Goal: Transaction & Acquisition: Purchase product/service

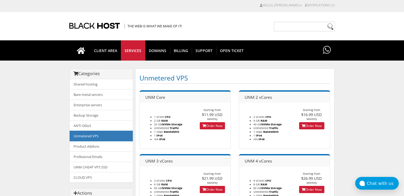
scroll to position [53, 0]
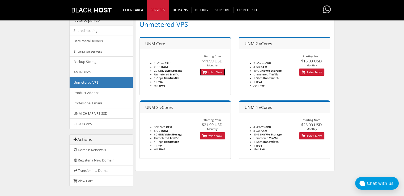
click at [207, 70] on link "Order Now" at bounding box center [212, 72] width 25 height 7
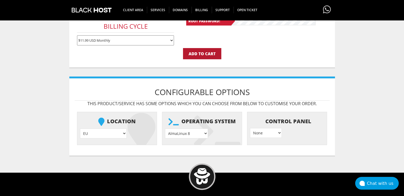
scroll to position [186, 0]
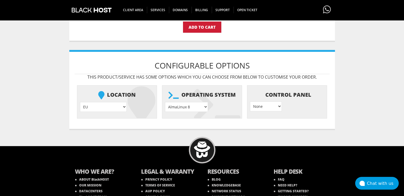
type input "lavandaaa88f@gmail.com"
click at [193, 104] on select "AlmaLinux 8 } AlmaLinux 9 } AlmaLinux 10 } Rocky Linux 8 } Rocky Linux 9 } Cent…" at bounding box center [186, 107] width 43 height 10
select select "1208"
click at [165, 102] on select "AlmaLinux 8 } AlmaLinux 9 } AlmaLinux 10 } Rocky Linux 8 } Rocky Linux 9 } Cent…" at bounding box center [186, 107] width 43 height 10
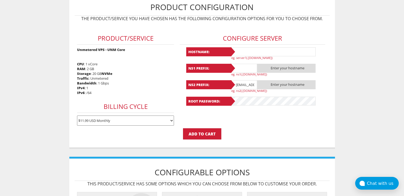
scroll to position [27, 0]
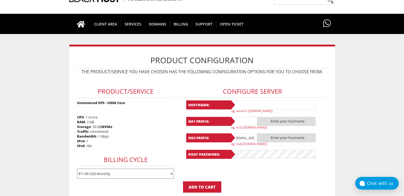
click at [240, 120] on input "text" at bounding box center [244, 121] width 27 height 9
click at [103, 25] on span "CLIENT AREA" at bounding box center [105, 23] width 31 height 7
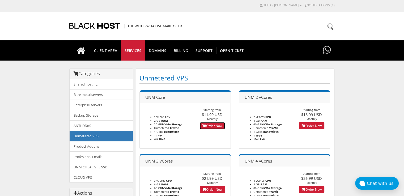
click at [207, 127] on link "Order Now" at bounding box center [212, 125] width 25 height 7
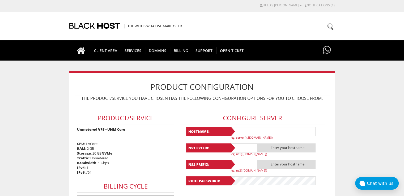
type input "[EMAIL_ADDRESS][DOMAIN_NAME]"
click at [245, 131] on input "text" at bounding box center [273, 131] width 85 height 9
click at [245, 131] on input "lavanda18" at bounding box center [273, 131] width 85 height 9
type input "lavanda18"
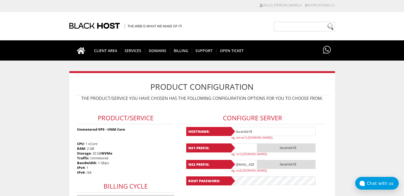
click at [249, 150] on input "text" at bounding box center [244, 148] width 27 height 9
paste input "lavanda18"
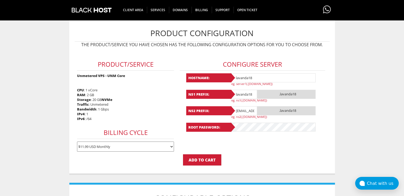
type input "lavanda18"
click at [246, 112] on input "lavandaaa88f@gmail.com" at bounding box center [244, 110] width 27 height 9
paste input "18"
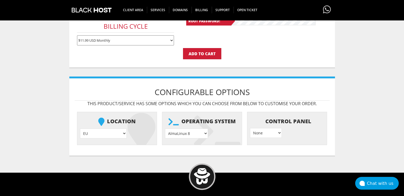
scroll to position [186, 0]
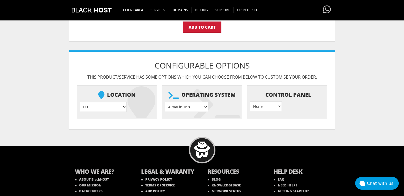
type input "lavanda18@gmail.com"
click at [180, 104] on select "AlmaLinux 8 } AlmaLinux 9 } AlmaLinux 10 } Rocky Linux 8 } Rocky Linux 9 } Cent…" at bounding box center [186, 107] width 43 height 10
select select "1208"
click at [165, 102] on select "AlmaLinux 8 } AlmaLinux 9 } AlmaLinux 10 } Rocky Linux 8 } Rocky Linux 9 } Cent…" at bounding box center [186, 107] width 43 height 10
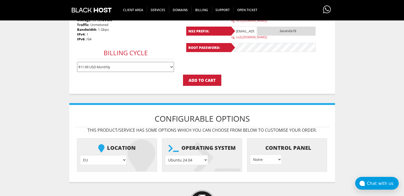
scroll to position [106, 0]
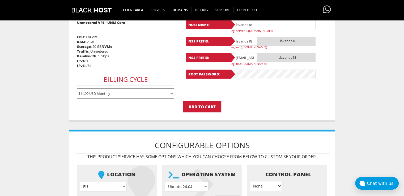
click at [254, 101] on p "Add to Cart" at bounding box center [202, 106] width 255 height 11
click at [209, 101] on input "Add to Cart" at bounding box center [202, 106] width 38 height 11
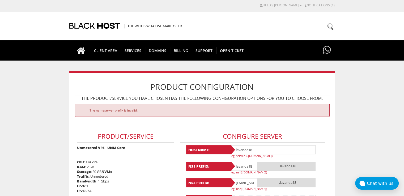
click at [207, 107] on div "The nameserver prefix is invalid." at bounding box center [202, 110] width 255 height 13
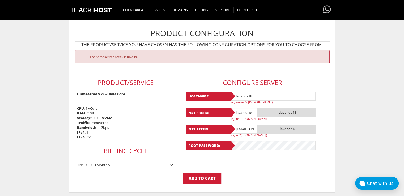
click at [237, 111] on input "lavanda18" at bounding box center [244, 112] width 27 height 9
click at [241, 129] on input "lavanda18@gmail.com" at bounding box center [244, 129] width 27 height 9
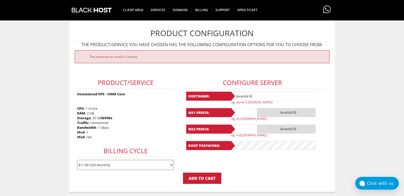
click at [199, 118] on div "NS1 Prefix: .lavanda18 eg. ns1(.yourdomain.com)" at bounding box center [252, 114] width 133 height 12
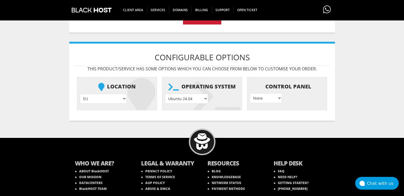
scroll to position [133, 0]
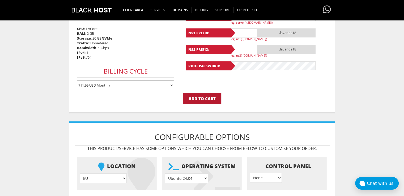
click at [200, 96] on input "Add to Cart" at bounding box center [202, 98] width 38 height 11
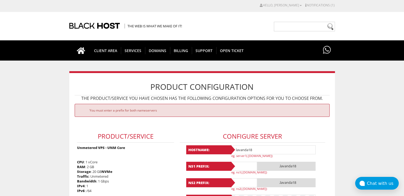
scroll to position [80, 0]
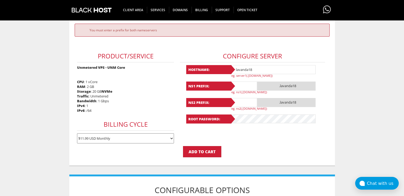
click at [238, 68] on input "lavanda18" at bounding box center [273, 69] width 85 height 9
click at [245, 86] on input "text" at bounding box center [244, 86] width 27 height 9
paste input "lavanda18"
type input "lavanda18"
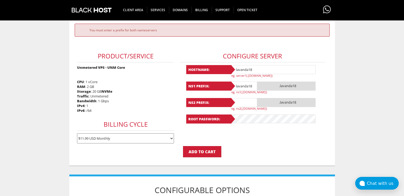
click at [238, 101] on input "text" at bounding box center [244, 102] width 27 height 9
click at [238, 101] on input "v" at bounding box center [244, 102] width 27 height 9
paste input "lavanda18"
type input "lavanda18"
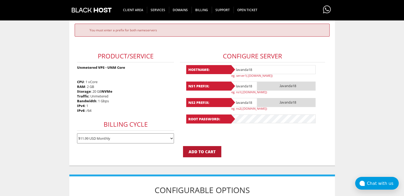
click at [212, 148] on input "Add to Cart" at bounding box center [202, 151] width 38 height 11
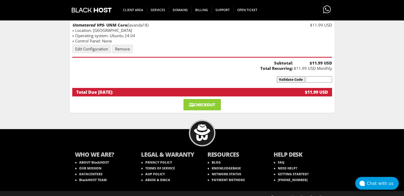
scroll to position [27, 0]
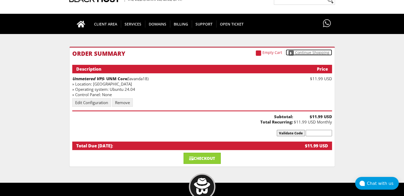
click at [305, 52] on link "Continue Shopping" at bounding box center [309, 52] width 46 height 6
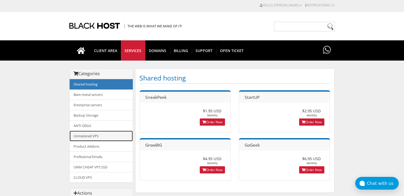
click at [95, 136] on link "Unmetered VPS" at bounding box center [101, 136] width 63 height 11
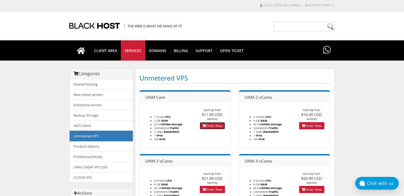
click at [203, 125] on icon at bounding box center [205, 125] width 4 height 3
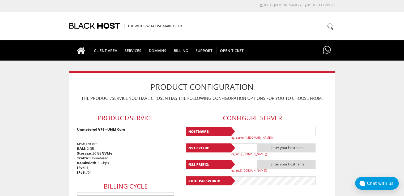
scroll to position [27, 0]
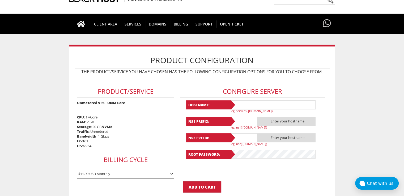
type input "lavandaaa88f@gmail.com"
click at [257, 103] on input "text" at bounding box center [273, 104] width 85 height 9
drag, startPoint x: 257, startPoint y: 103, endPoint x: 233, endPoint y: 102, distance: 23.7
click at [233, 102] on div "Hostname: lavanda19 eg. server1(.yourdomain.com)" at bounding box center [252, 106] width 133 height 12
type input "lavanda19"
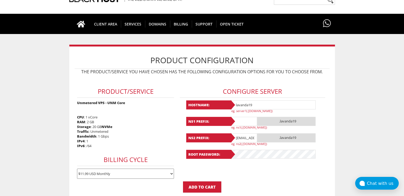
click at [239, 120] on input "text" at bounding box center [244, 121] width 27 height 9
paste input "lavanda19"
type input "lavanda19"
click at [243, 134] on input "lavandaaa88f@gmail.com" at bounding box center [244, 137] width 27 height 9
click at [243, 134] on input "[EMAIL_ADDRESS][DOMAIN_NAME]" at bounding box center [244, 137] width 27 height 9
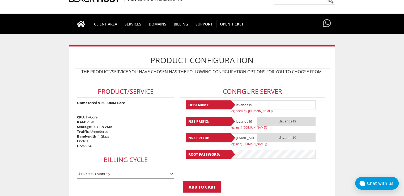
click at [243, 134] on input "[EMAIL_ADDRESS][DOMAIN_NAME]" at bounding box center [244, 137] width 27 height 9
paste input "19"
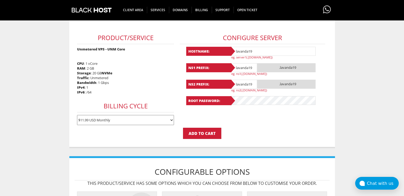
type input "lavanda19"
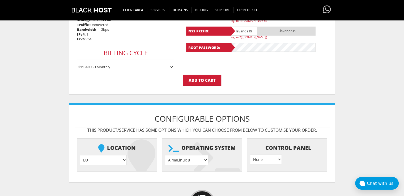
scroll to position [159, 0]
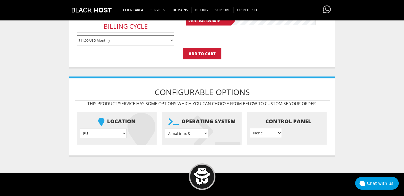
click at [185, 132] on select "AlmaLinux 8 } AlmaLinux 9 } AlmaLinux 10 } Rocky Linux 8 } Rocky Linux 9 } Cent…" at bounding box center [186, 134] width 43 height 10
select select "1208"
click at [165, 129] on select "AlmaLinux 8 } AlmaLinux 9 } AlmaLinux 10 } Rocky Linux 8 } Rocky Linux 9 } Cent…" at bounding box center [186, 134] width 43 height 10
click at [255, 139] on li "Control Panel None } Virtualmin } Cpanel } DirectAdmin } + $" at bounding box center [287, 128] width 80 height 33
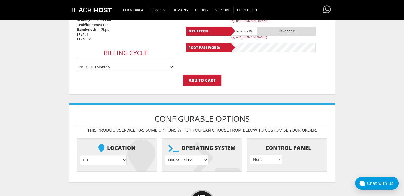
scroll to position [106, 0]
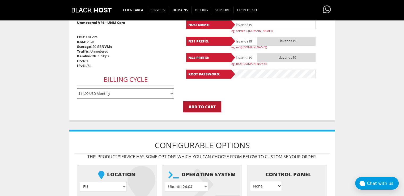
click at [190, 104] on input "Add to Cart" at bounding box center [202, 106] width 38 height 11
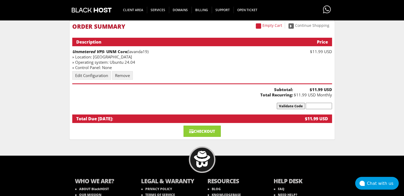
scroll to position [27, 0]
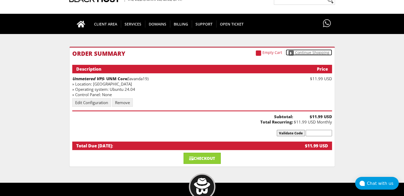
click at [294, 53] on span at bounding box center [291, 53] width 5 height 5
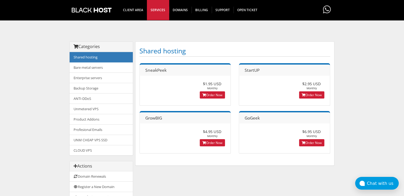
scroll to position [80, 0]
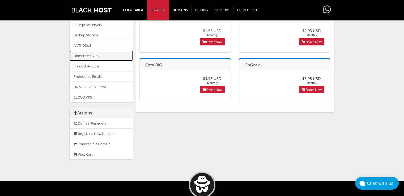
click at [96, 52] on link "Unmetered VPS" at bounding box center [101, 56] width 63 height 11
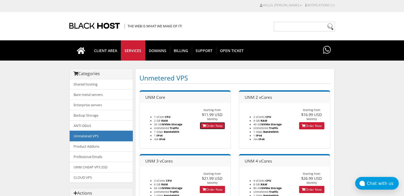
click at [205, 125] on link "Order Now" at bounding box center [212, 125] width 25 height 7
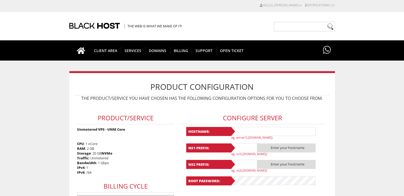
scroll to position [27, 0]
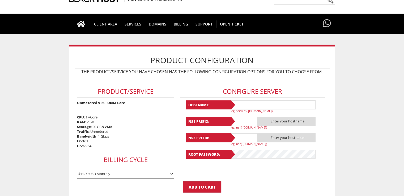
type input "lavandaaa88f@gmail.com"
click at [237, 101] on input "text" at bounding box center [273, 104] width 85 height 9
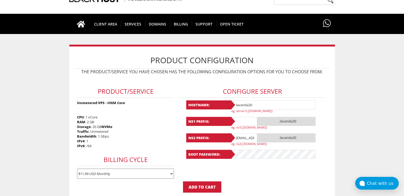
drag, startPoint x: 256, startPoint y: 103, endPoint x: 225, endPoint y: 102, distance: 30.3
click at [225, 102] on div "Hostname: lavanda20 eg. server1(.yourdomain.com)" at bounding box center [252, 106] width 133 height 12
type input "lavanda20"
click at [236, 121] on input "text" at bounding box center [244, 121] width 27 height 9
paste input "lavanda20"
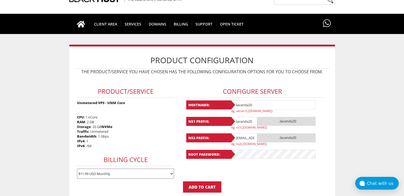
type input "lavanda20"
click at [242, 136] on input "lavandaaa88f@gmail.com" at bounding box center [244, 137] width 27 height 9
click at [242, 136] on input "[EMAIL_ADDRESS][DOMAIN_NAME]" at bounding box center [244, 137] width 27 height 9
paste input "20"
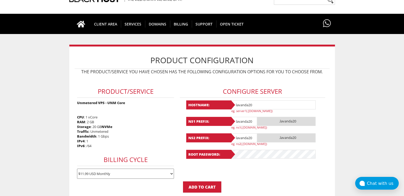
scroll to position [106, 0]
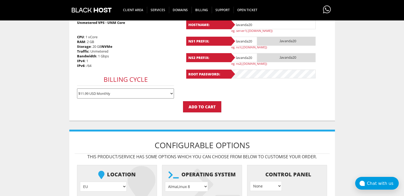
type input "lavanda20"
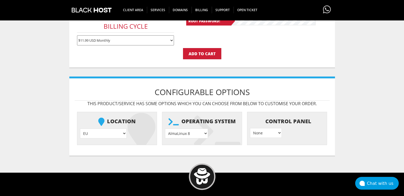
click at [199, 129] on select "AlmaLinux 8 } AlmaLinux 9 } AlmaLinux 10 } Rocky Linux 8 } Rocky Linux 9 } Cent…" at bounding box center [186, 134] width 43 height 10
select select "1208"
click at [165, 129] on select "AlmaLinux 8 } AlmaLinux 9 } AlmaLinux 10 } Rocky Linux 8 } Rocky Linux 9 } Cent…" at bounding box center [186, 134] width 43 height 10
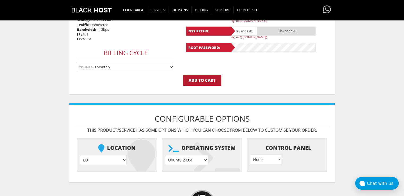
click at [195, 79] on input "Add to Cart" at bounding box center [202, 80] width 38 height 11
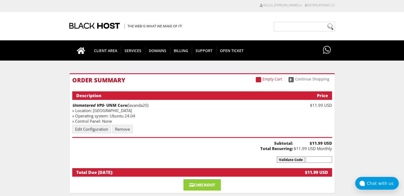
scroll to position [80, 0]
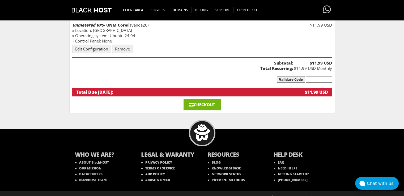
click at [207, 105] on link "Checkout" at bounding box center [202, 104] width 37 height 11
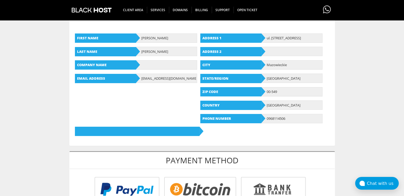
scroll to position [159, 0]
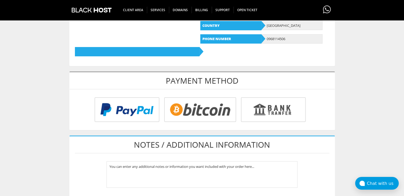
type input "lavandaaa88f@gmail.com"
click at [212, 107] on input "radio" at bounding box center [199, 110] width 72 height 25
radio input "true"
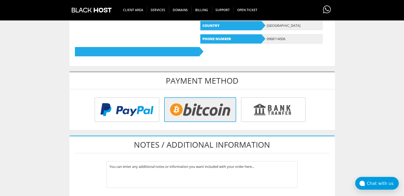
scroll to position [239, 0]
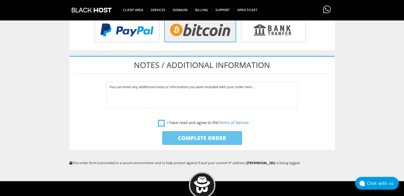
click at [158, 119] on label "I have read and agree to the Terms of Service" at bounding box center [203, 122] width 91 height 7
checkbox input "true"
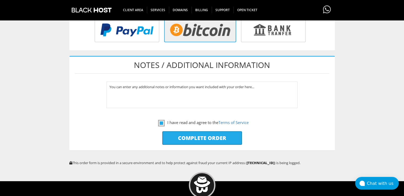
click at [182, 139] on input "Complete Order" at bounding box center [202, 138] width 80 height 14
type input "Please Wait..."
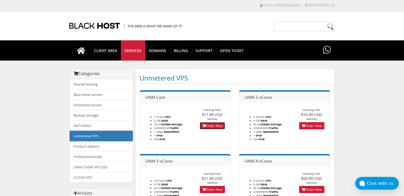
click at [204, 125] on icon at bounding box center [205, 125] width 4 height 3
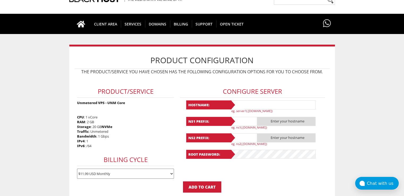
scroll to position [53, 0]
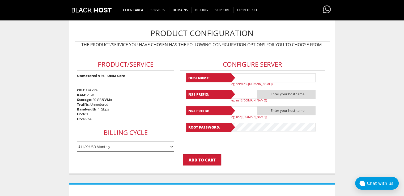
type input "[EMAIL_ADDRESS][DOMAIN_NAME]"
click at [243, 75] on input "text" at bounding box center [273, 77] width 85 height 9
paste input "lavanda18"
type input "lavanda18"
click at [242, 95] on input "text" at bounding box center [244, 94] width 27 height 9
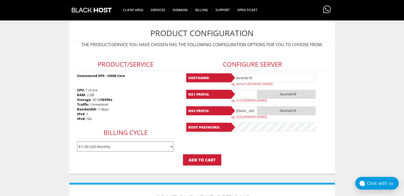
paste input "lavanda18"
type input "lavanda18"
click at [240, 109] on input "[EMAIL_ADDRESS][DOMAIN_NAME]" at bounding box center [244, 110] width 27 height 9
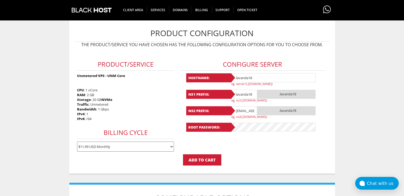
paste input "18"
type input "lavanda18"
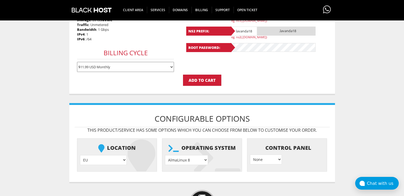
scroll to position [159, 0]
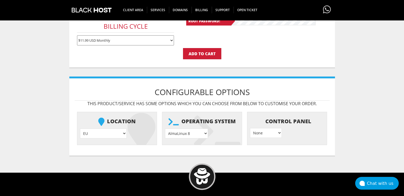
click at [187, 133] on select "AlmaLinux 8 } AlmaLinux 9 } AlmaLinux 10 } Rocky Linux 8 } Rocky Linux 9 } Cent…" at bounding box center [186, 134] width 43 height 10
select select "1208"
click at [165, 129] on select "AlmaLinux 8 } AlmaLinux 9 } AlmaLinux 10 } Rocky Linux 8 } Rocky Linux 9 } Cent…" at bounding box center [186, 134] width 43 height 10
click at [201, 50] on input "Add to Cart" at bounding box center [202, 53] width 38 height 11
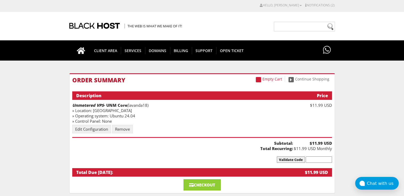
scroll to position [53, 0]
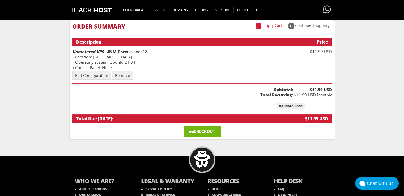
click at [205, 127] on link "Checkout" at bounding box center [202, 131] width 37 height 11
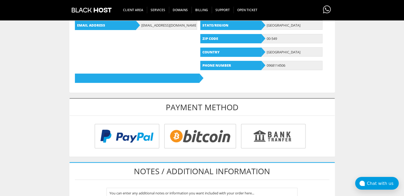
type input "[EMAIL_ADDRESS][DOMAIN_NAME]"
click at [199, 132] on input "radio" at bounding box center [199, 137] width 72 height 25
radio input "true"
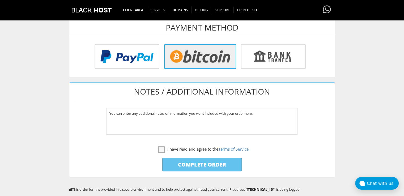
scroll to position [239, 0]
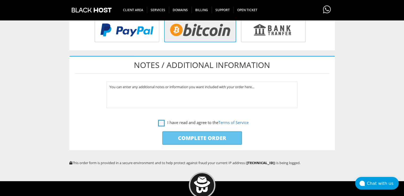
click at [162, 122] on label "I have read and agree to the Terms of Service" at bounding box center [203, 122] width 91 height 7
checkbox input "true"
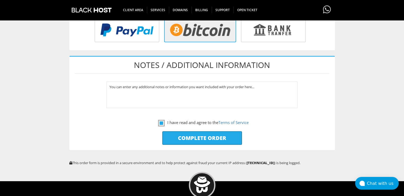
click at [181, 137] on input "Complete Order" at bounding box center [202, 138] width 80 height 14
type input "Please Wait..."
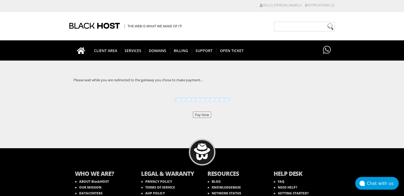
click at [205, 113] on input "Pay Now" at bounding box center [202, 115] width 18 height 6
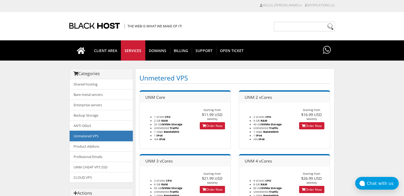
scroll to position [27, 0]
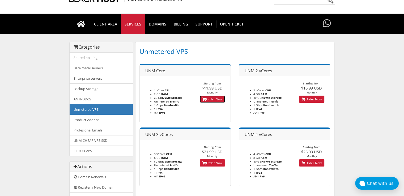
click at [212, 100] on link "Order Now" at bounding box center [212, 99] width 25 height 7
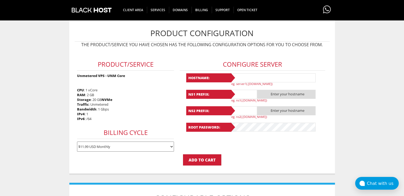
scroll to position [80, 0]
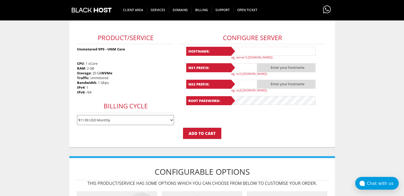
type input "[EMAIL_ADDRESS][DOMAIN_NAME]"
click at [243, 53] on input "text" at bounding box center [273, 51] width 85 height 9
paste input "lavanda19"
type input "lavanda19"
click at [243, 67] on input "text" at bounding box center [244, 67] width 27 height 9
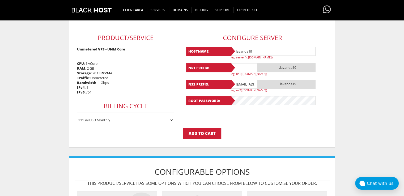
paste input "lavanda19"
type input "lavanda19"
click at [238, 83] on input "[EMAIL_ADDRESS][DOMAIN_NAME]" at bounding box center [244, 84] width 27 height 9
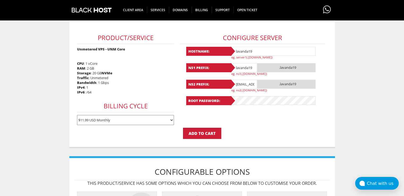
paste input "19"
type input "lavanda19"
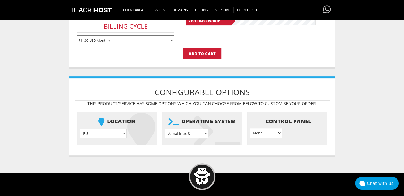
scroll to position [186, 0]
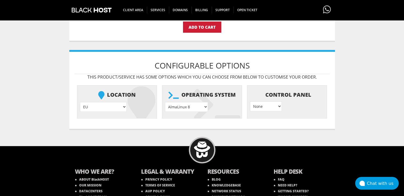
click at [198, 105] on select "AlmaLinux 8 } AlmaLinux 9 } AlmaLinux 10 } Rocky Linux 8 } Rocky Linux 9 } Cent…" at bounding box center [186, 107] width 43 height 10
select select "1208"
click at [165, 102] on select "AlmaLinux 8 } AlmaLinux 9 } AlmaLinux 10 } Rocky Linux 8 } Rocky Linux 9 } Cent…" at bounding box center [186, 107] width 43 height 10
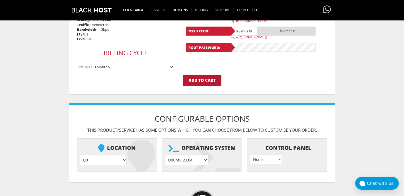
click at [207, 76] on input "Add to Cart" at bounding box center [202, 80] width 38 height 11
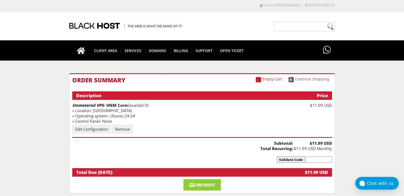
scroll to position [53, 0]
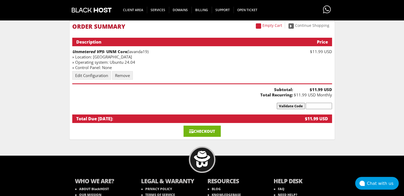
click at [208, 131] on link "Checkout" at bounding box center [202, 131] width 37 height 11
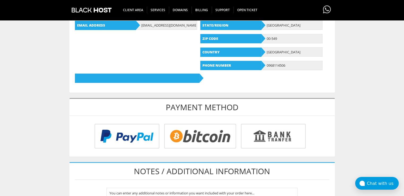
type input "[EMAIL_ADDRESS][DOMAIN_NAME]"
click at [200, 134] on input "radio" at bounding box center [199, 137] width 72 height 25
radio input "true"
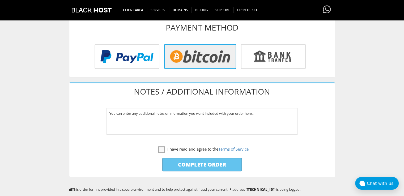
scroll to position [239, 0]
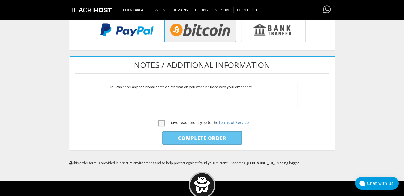
click at [151, 120] on label "I have read and agree to the Terms of Service" at bounding box center [202, 122] width 255 height 7
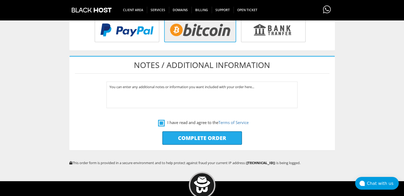
click at [158, 119] on label "I have read and agree to the Terms of Service" at bounding box center [203, 122] width 91 height 7
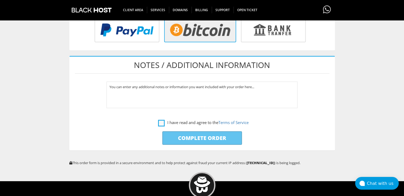
click at [161, 123] on label "I have read and agree to the Terms of Service" at bounding box center [203, 122] width 91 height 7
checkbox input "true"
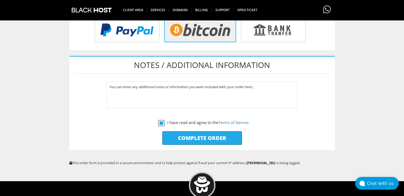
click at [171, 134] on input "Complete Order" at bounding box center [202, 138] width 80 height 14
type input "Please Wait..."
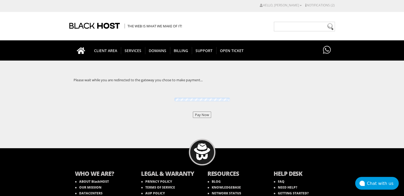
click at [196, 116] on input "Pay Now" at bounding box center [202, 115] width 18 height 6
